Goal: Transaction & Acquisition: Download file/media

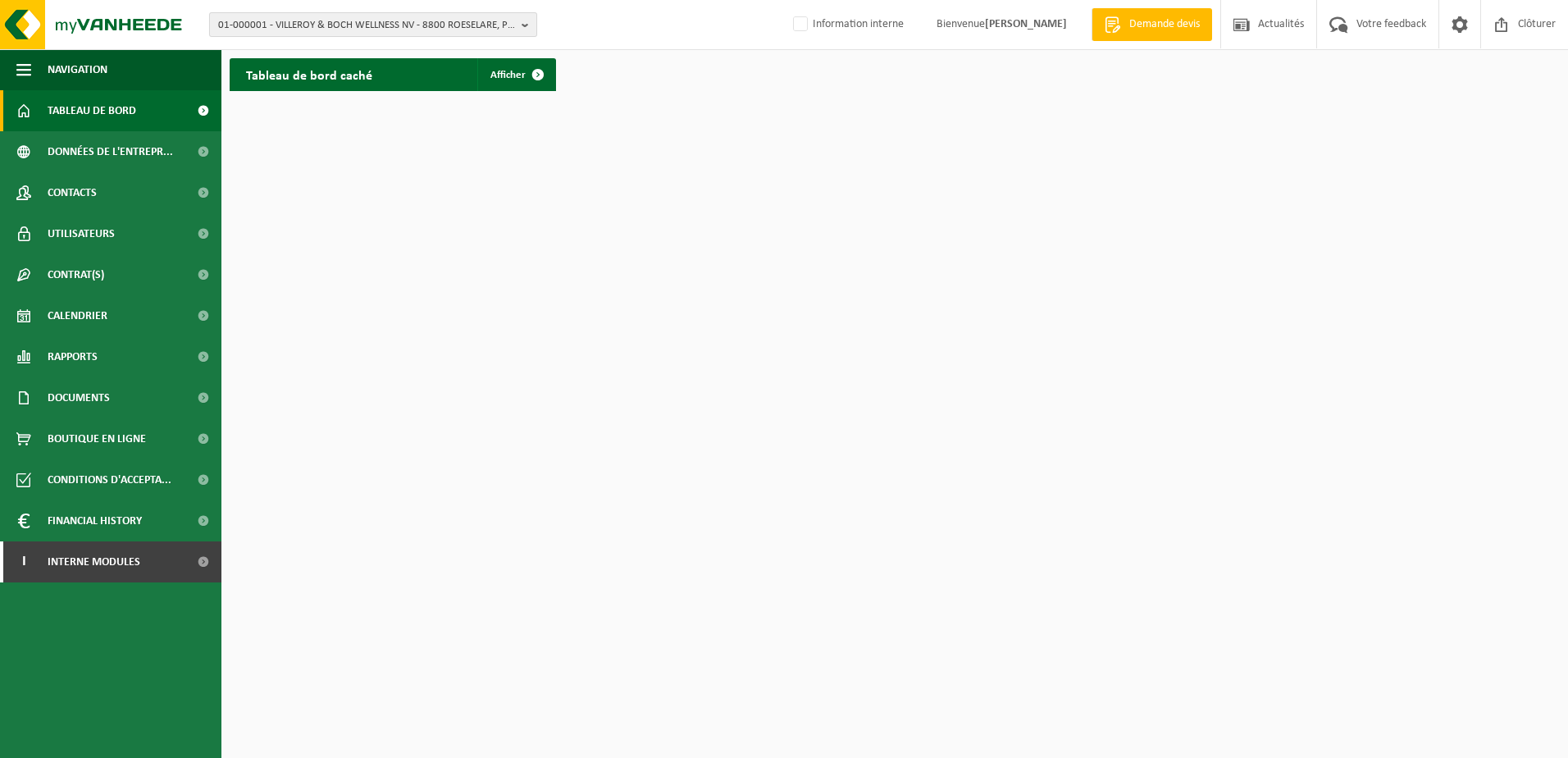
click at [364, 24] on span "01-000001 - VILLEROY & BOCH WELLNESS NV - 8800 ROESELARE, POPULIERSTRAAT 1" at bounding box center [367, 26] width 297 height 25
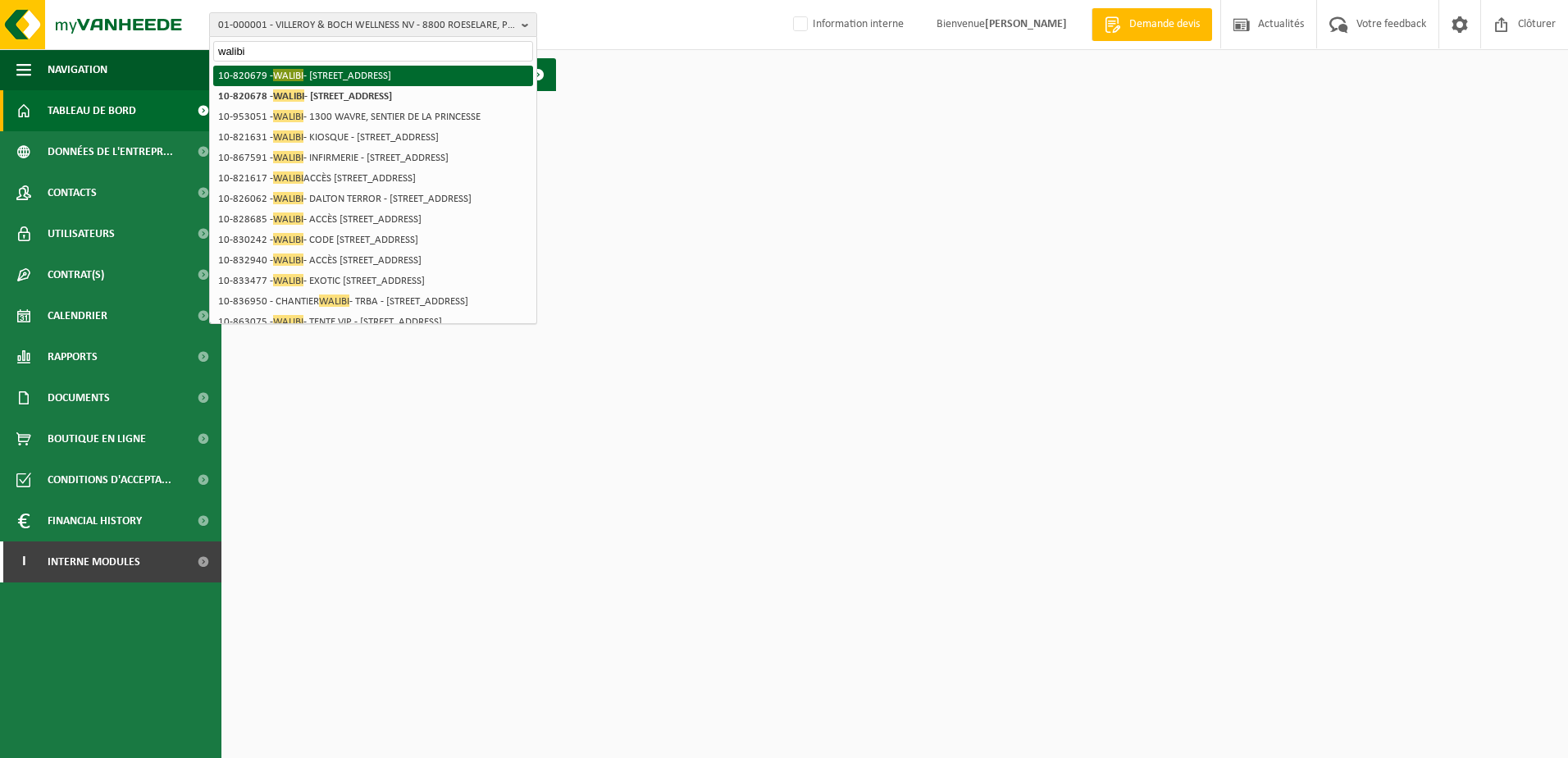
type input "walibi"
click at [362, 74] on li "10-820679 - WALIBI - 1300 WAVRE, BOULEVARD DE L'EUROPE 100" at bounding box center [373, 75] width 320 height 20
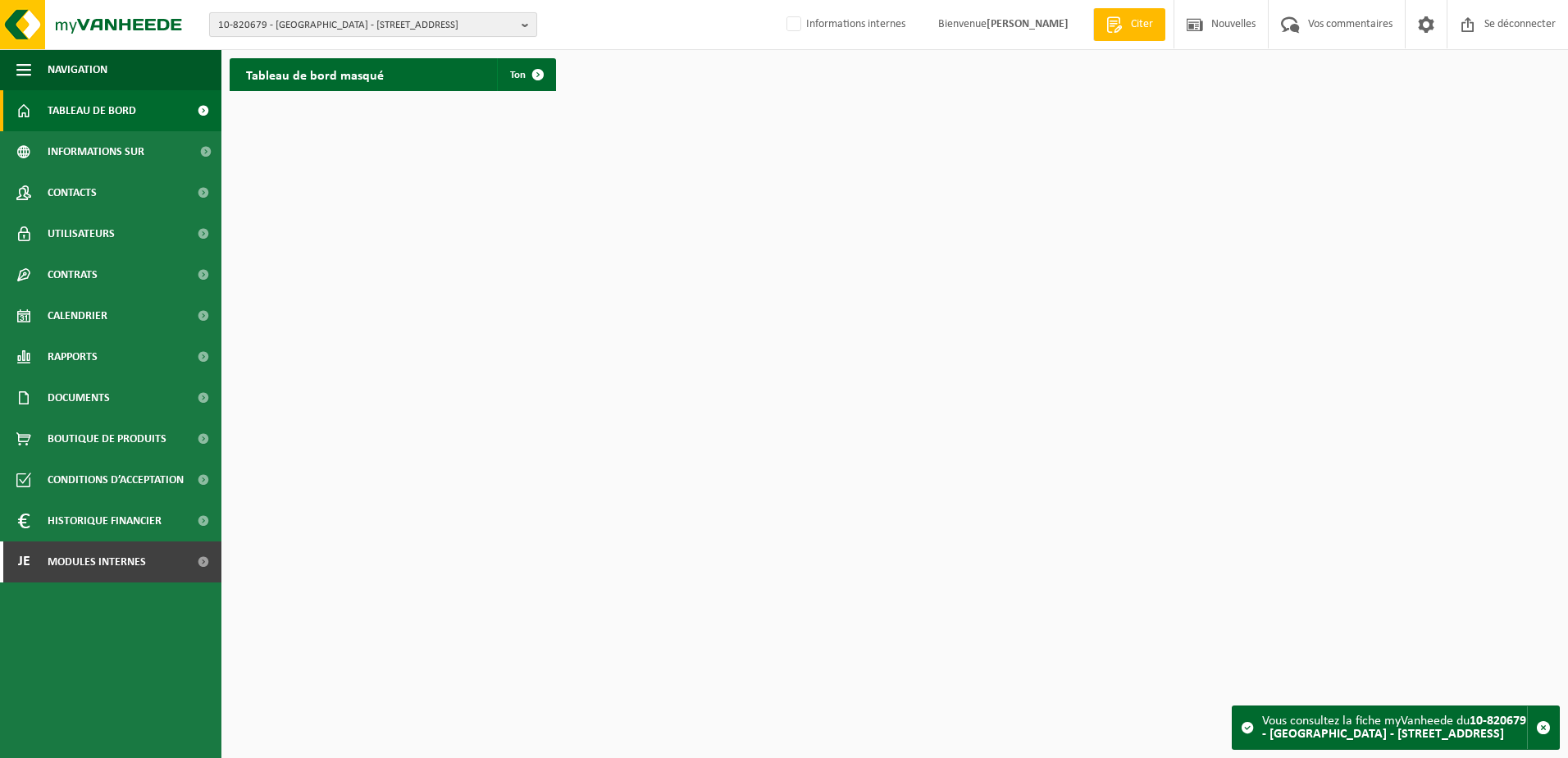
click at [296, 20] on span "10-820679 - WALIBI - 1300 WAVRE, BOULEVARD DE L’EUROPE 100" at bounding box center [367, 26] width 297 height 25
type input "01-098224"
click at [313, 75] on strong "01-098224 - CORDIER EUGÈNE (SUPERETTE) - 6533 BIERCÉE, RUE GRIGNARD 64" at bounding box center [357, 75] width 277 height 12
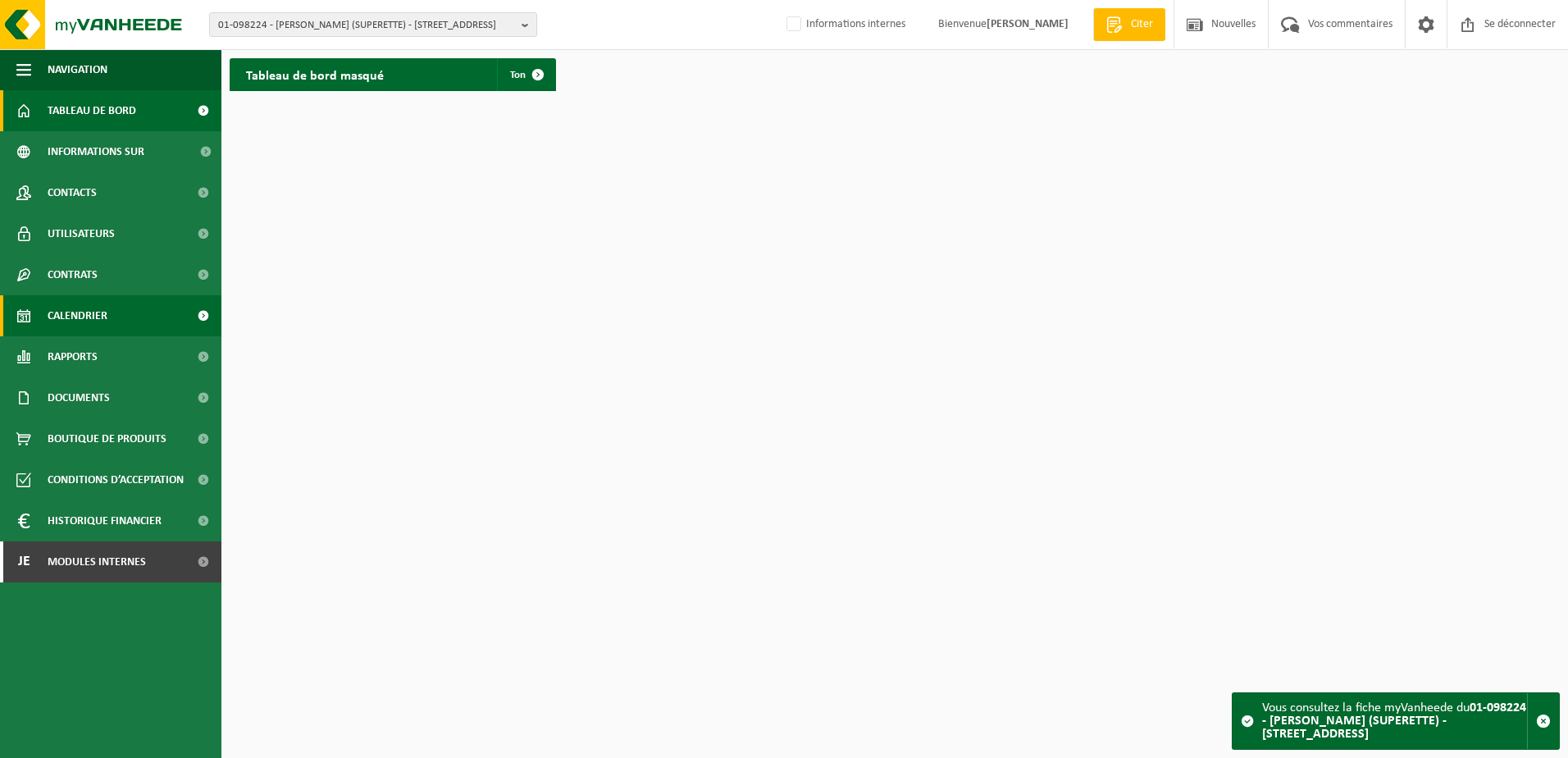
click at [99, 312] on span "Calendrier" at bounding box center [77, 316] width 59 height 41
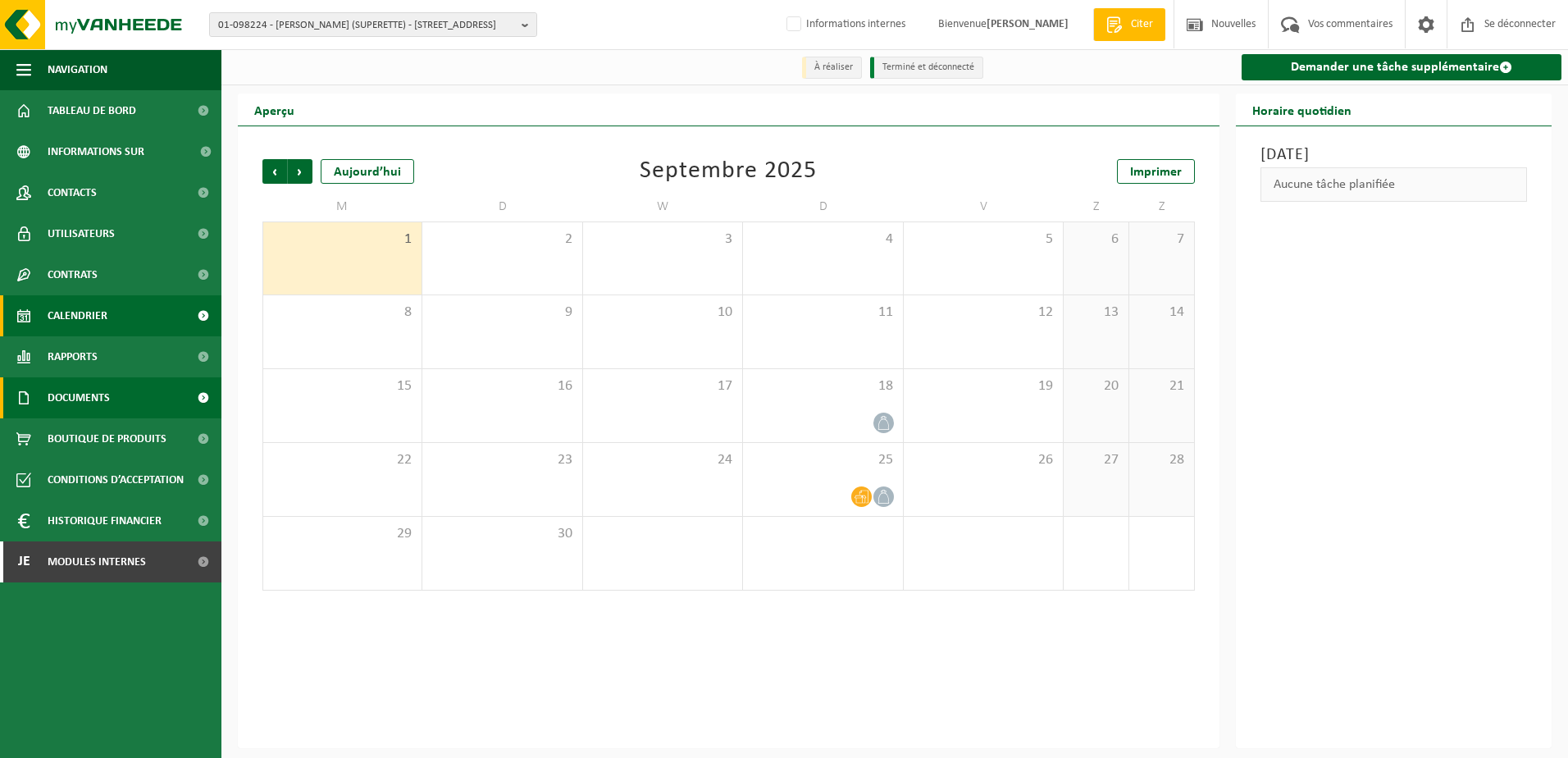
click at [53, 397] on span "Documents" at bounding box center [79, 398] width 62 height 41
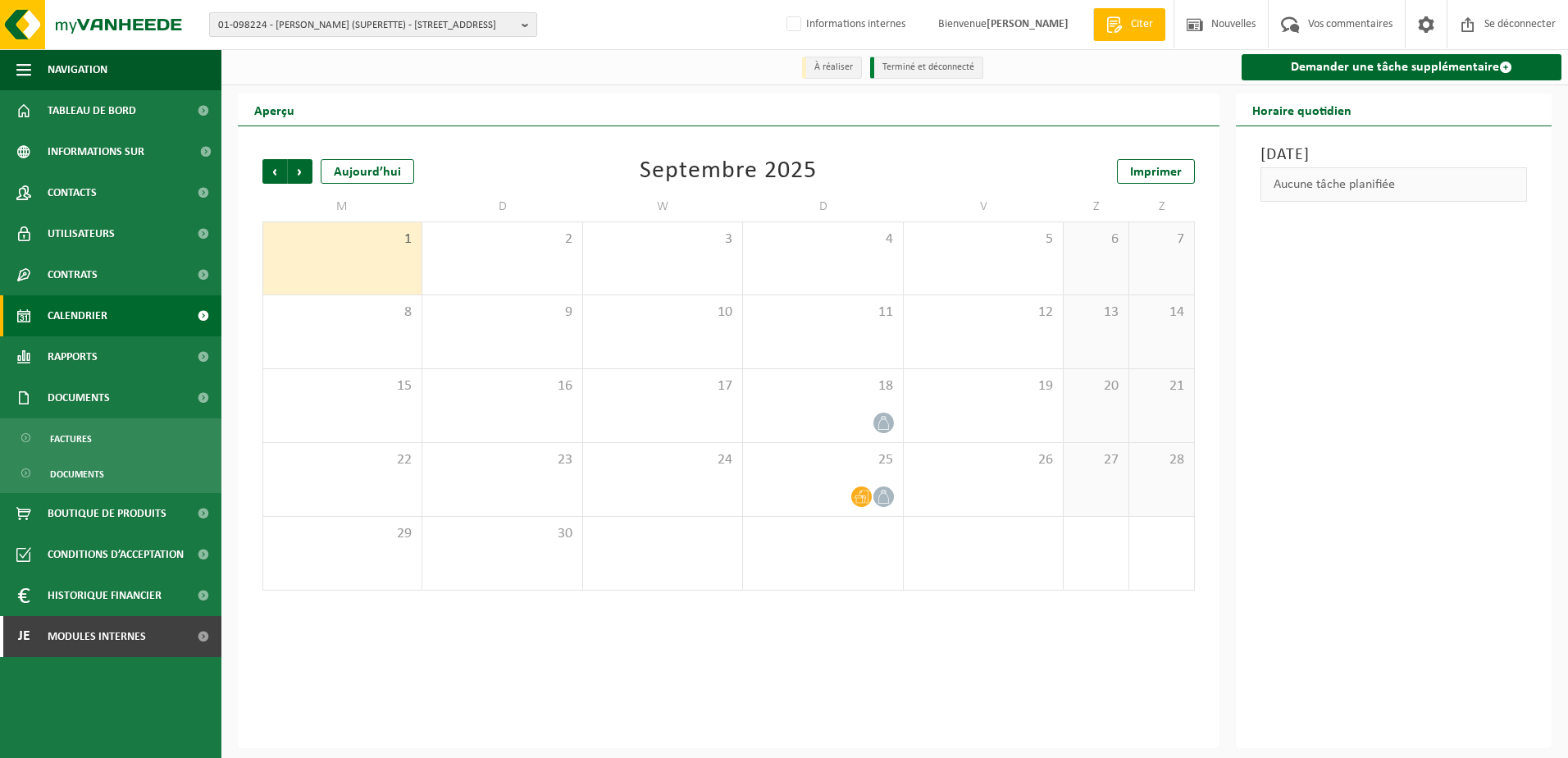
click at [303, 18] on span "01-098224 - [PERSON_NAME] (SUPERETTE) - [STREET_ADDRESS]" at bounding box center [367, 26] width 297 height 25
type input "10-767361"
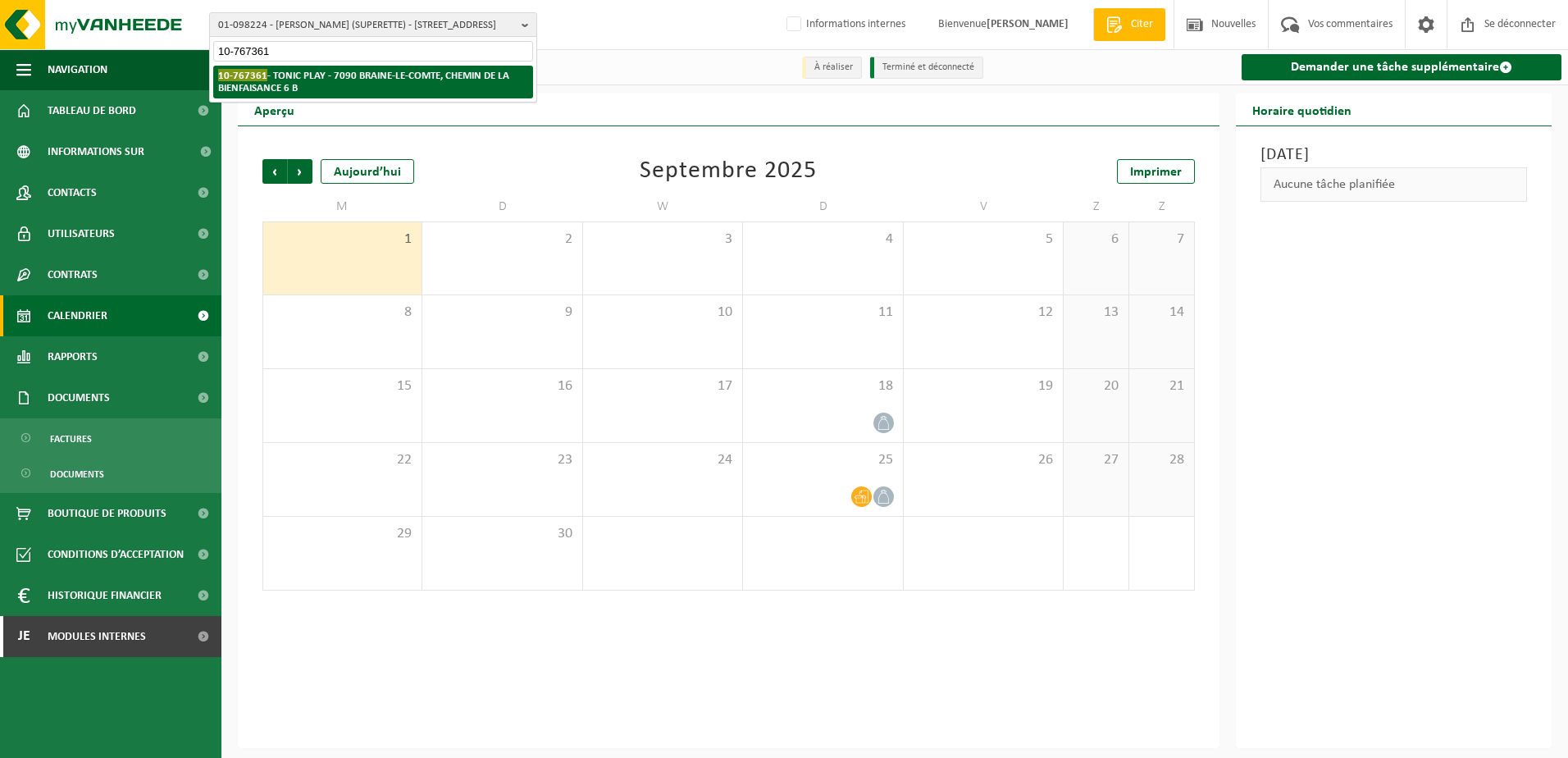
click at [384, 84] on li "10-767361 - TONIC PLAY - 7090 BRAINE-LE-COMTE, CHEMIN DE LA BIENFAISANCE 6 B" at bounding box center [373, 82] width 320 height 33
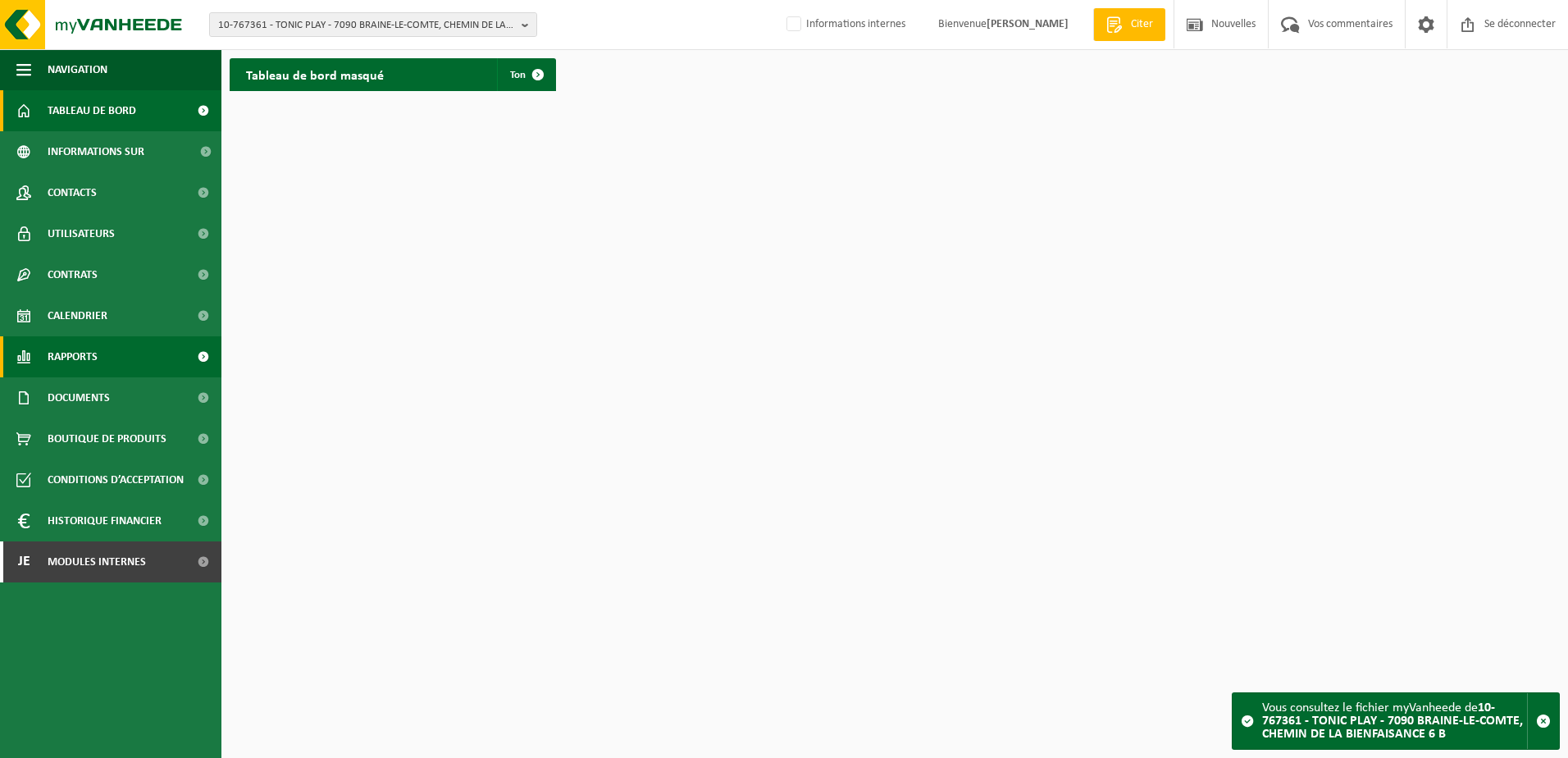
click at [100, 365] on link "Rapports" at bounding box center [110, 357] width 221 height 41
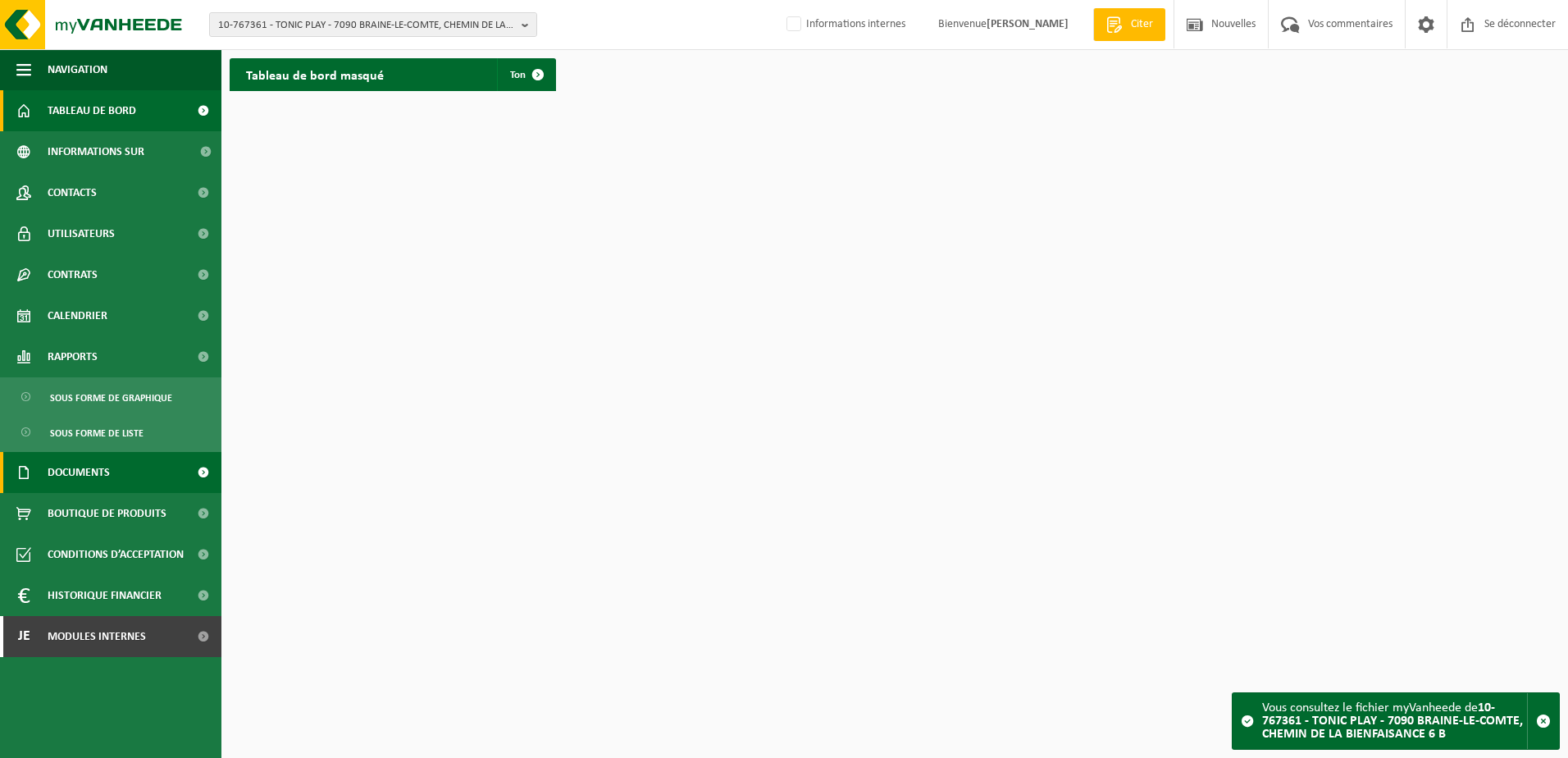
click at [90, 475] on span "Documents" at bounding box center [79, 472] width 62 height 41
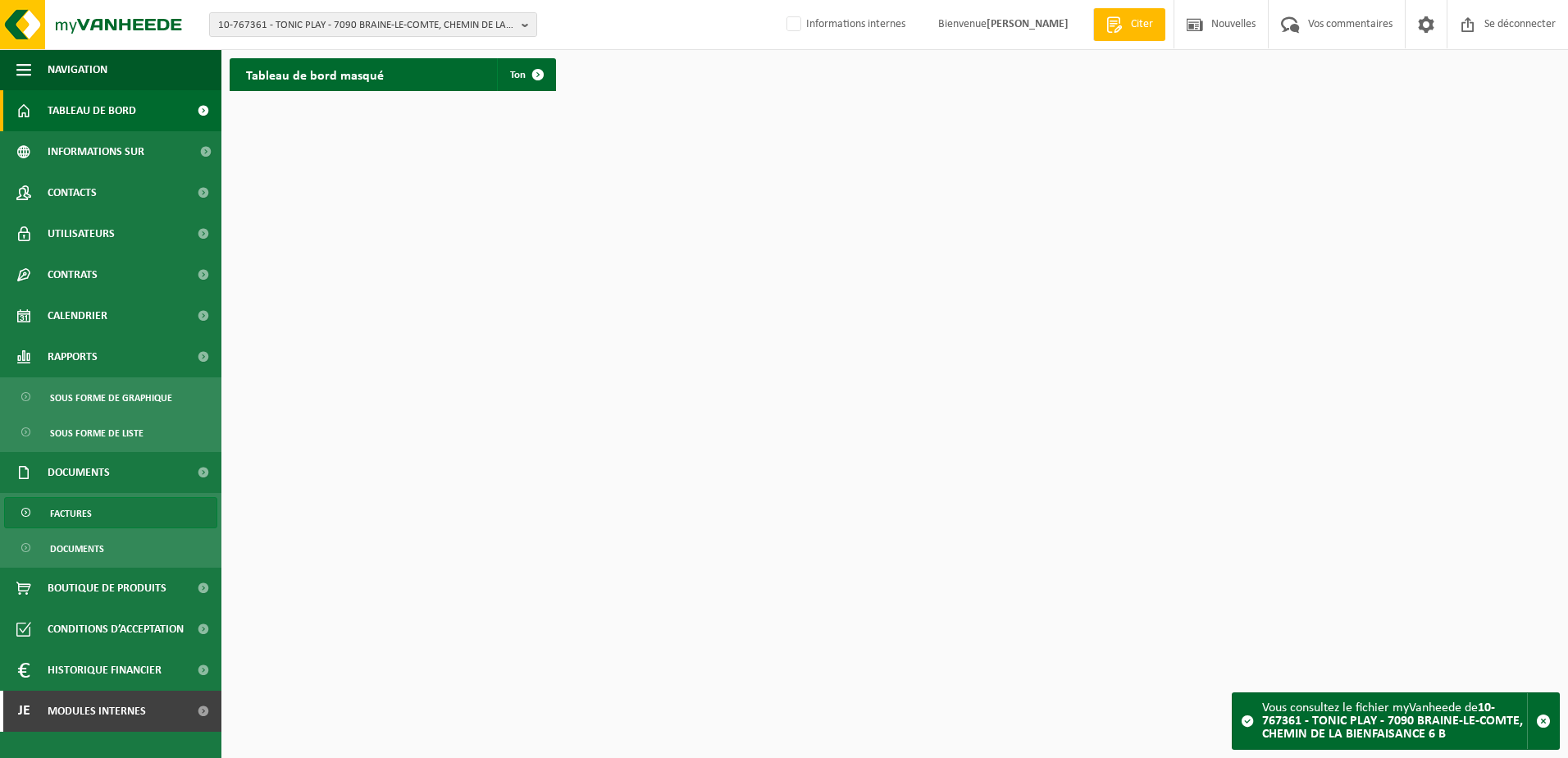
click at [99, 515] on link "Factures" at bounding box center [111, 512] width 213 height 31
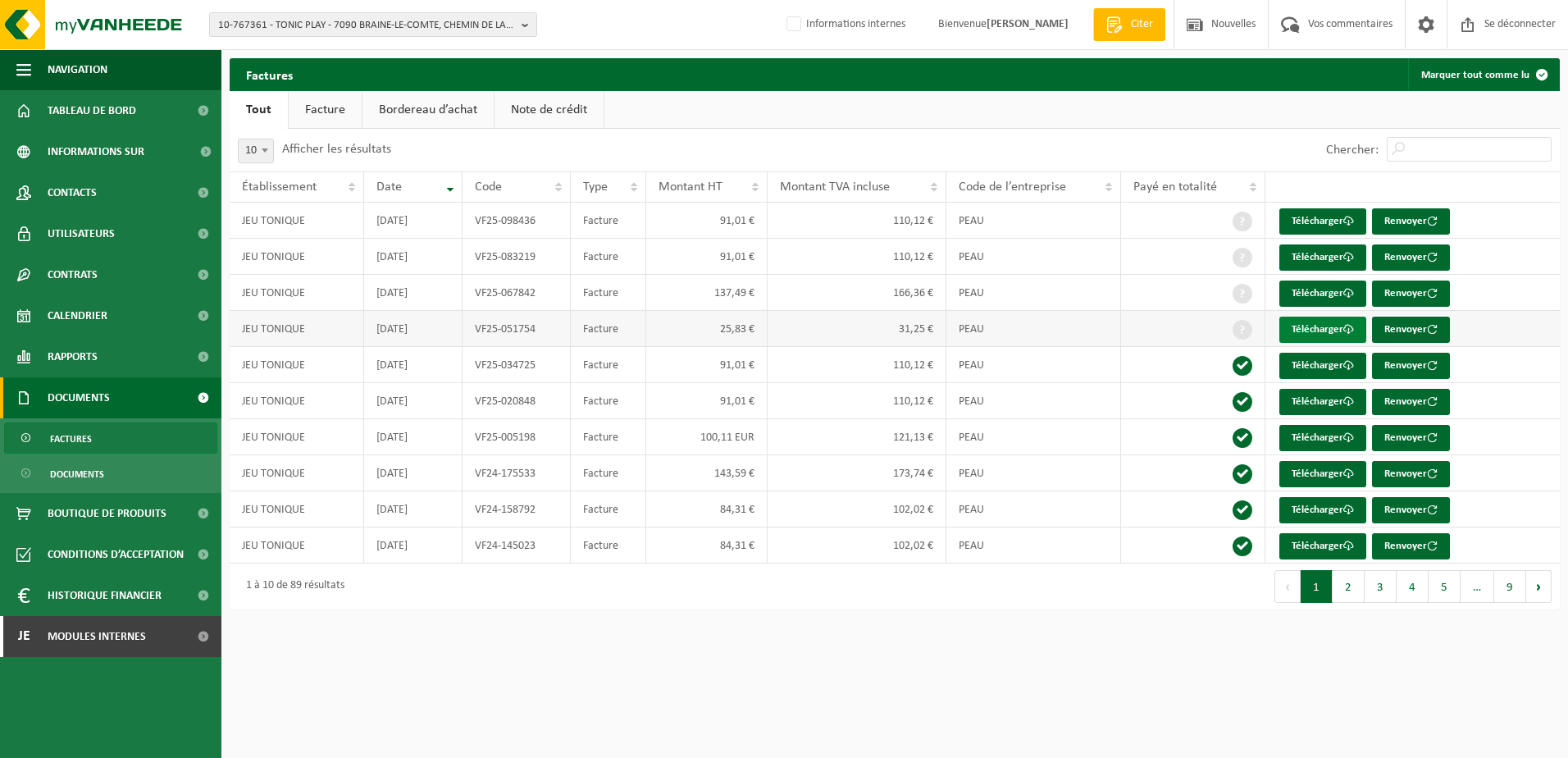
click at [1311, 330] on font "Télécharger" at bounding box center [1318, 329] width 51 height 11
click at [1311, 286] on link "Télécharger" at bounding box center [1323, 294] width 87 height 27
